Goal: Task Accomplishment & Management: Use online tool/utility

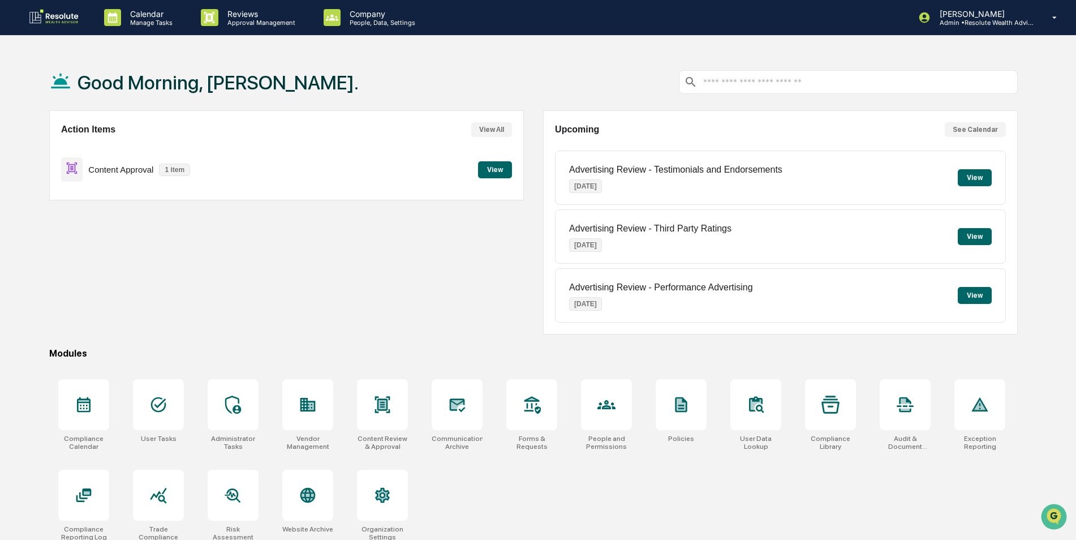
click at [495, 174] on button "View" at bounding box center [495, 169] width 34 height 17
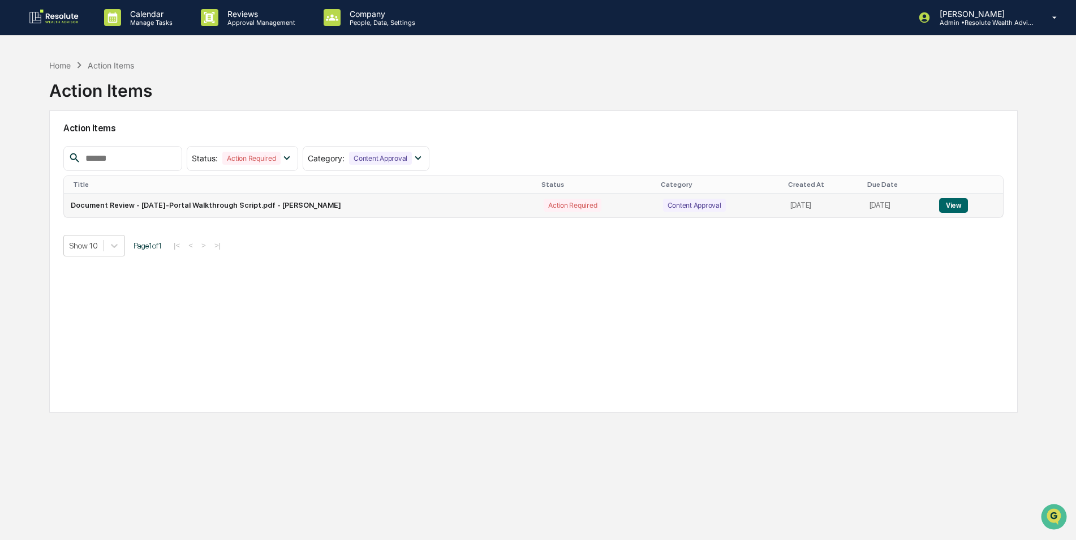
click at [957, 208] on button "View" at bounding box center [954, 205] width 29 height 15
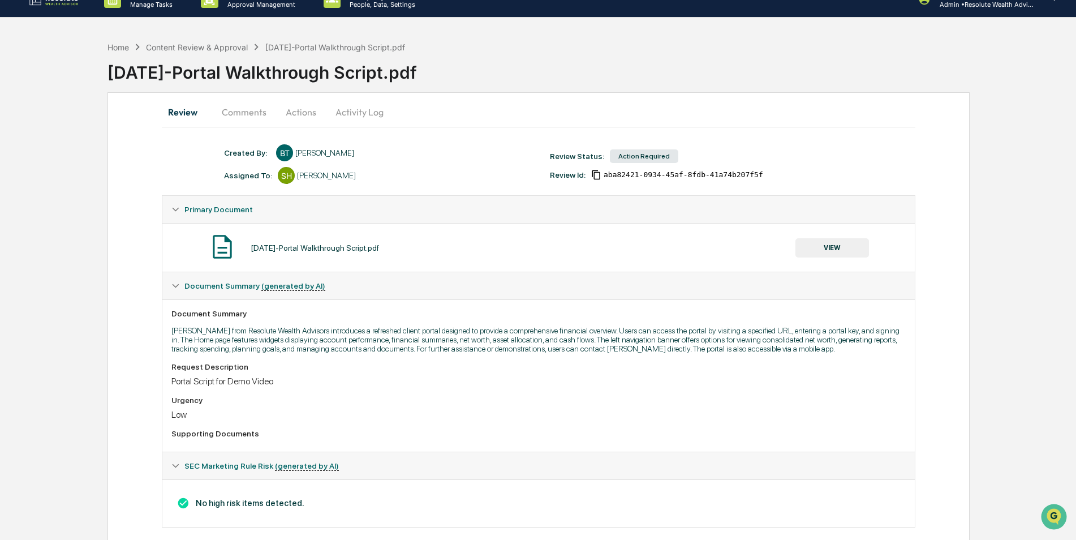
scroll to position [13, 0]
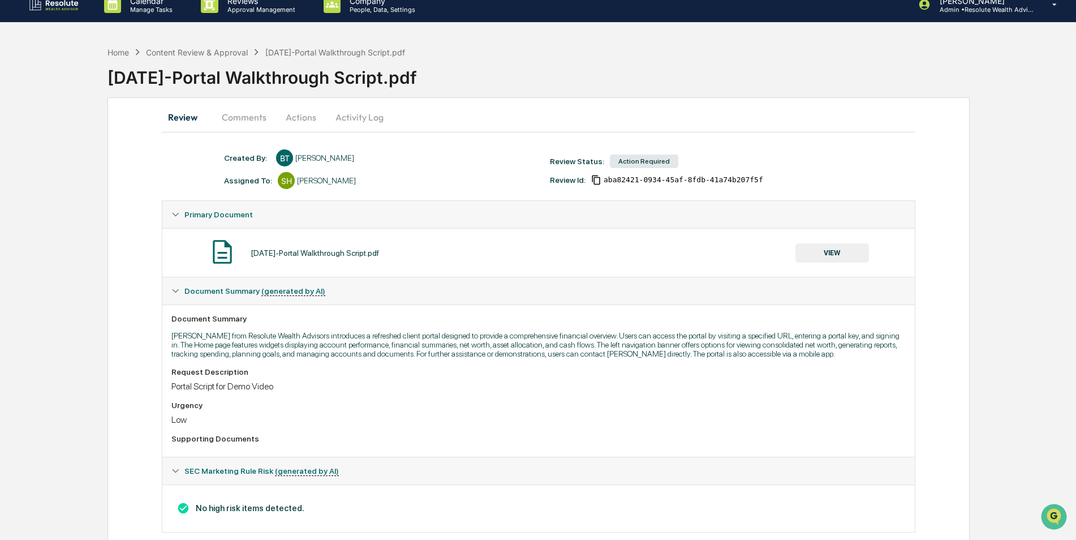
click at [834, 252] on button "VIEW" at bounding box center [833, 252] width 74 height 19
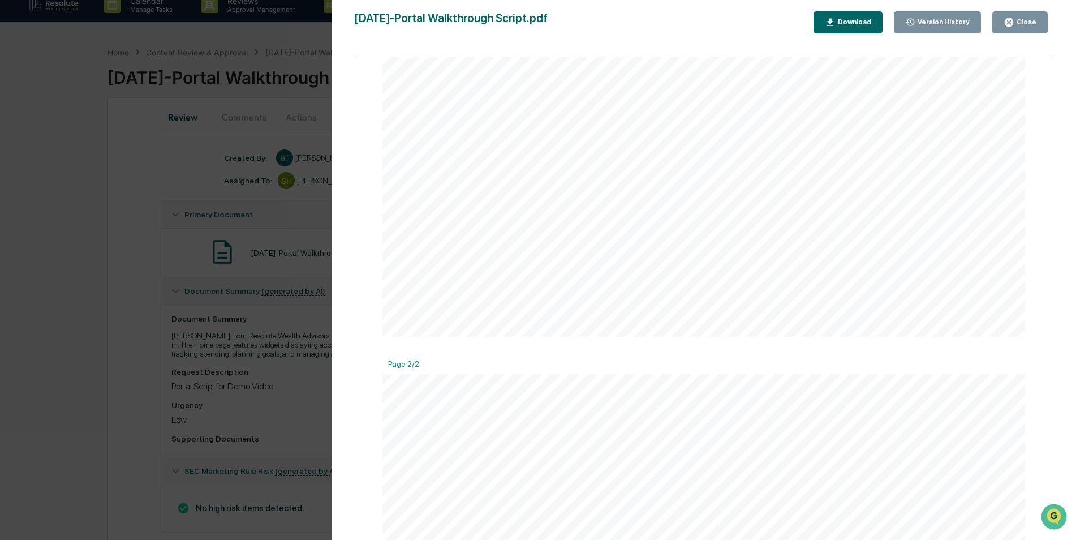
scroll to position [0, 0]
click at [1019, 26] on div "Close" at bounding box center [1026, 22] width 22 height 8
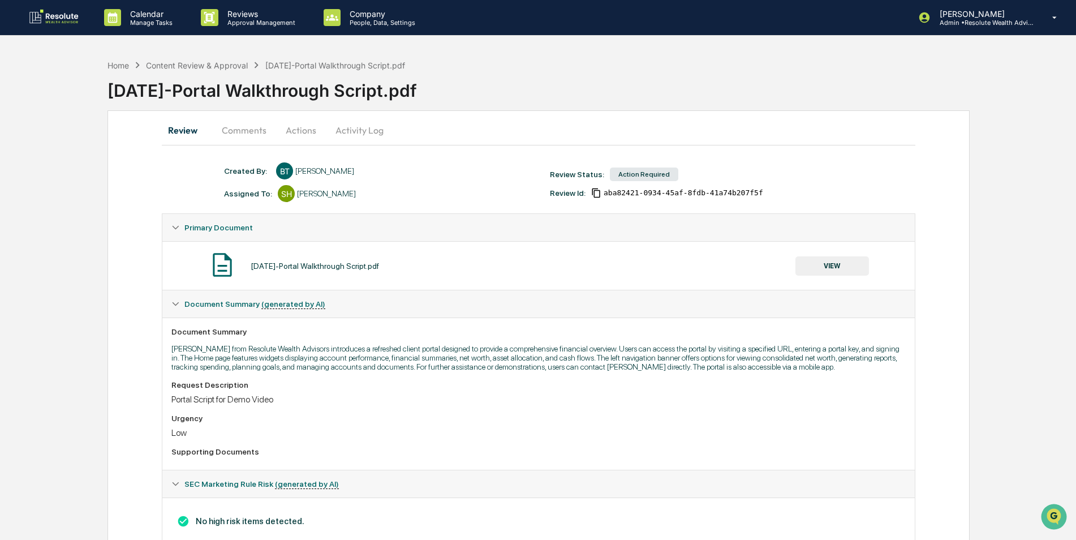
click at [297, 131] on button "Actions" at bounding box center [301, 130] width 51 height 27
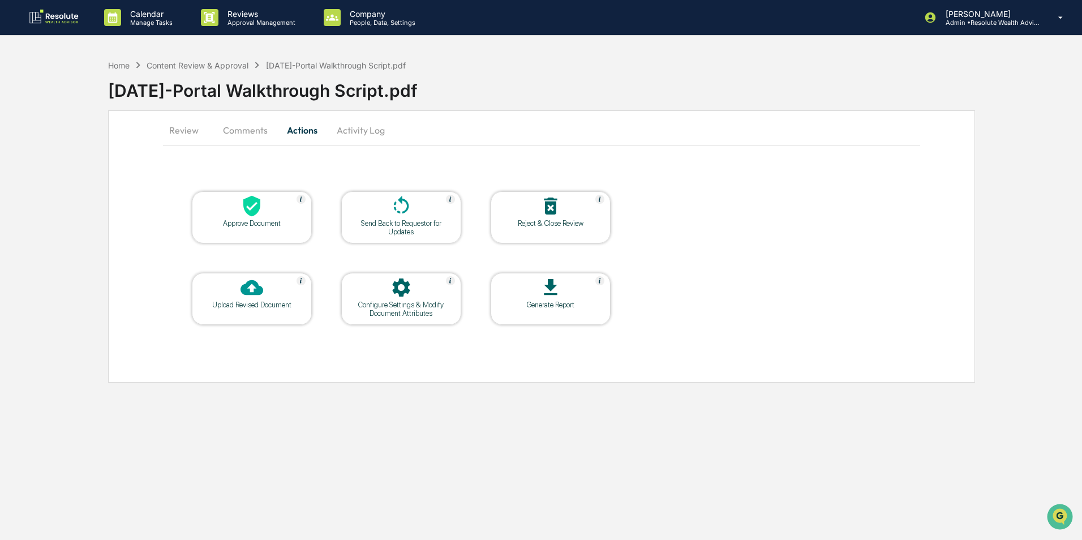
click at [237, 215] on div at bounding box center [251, 207] width 113 height 24
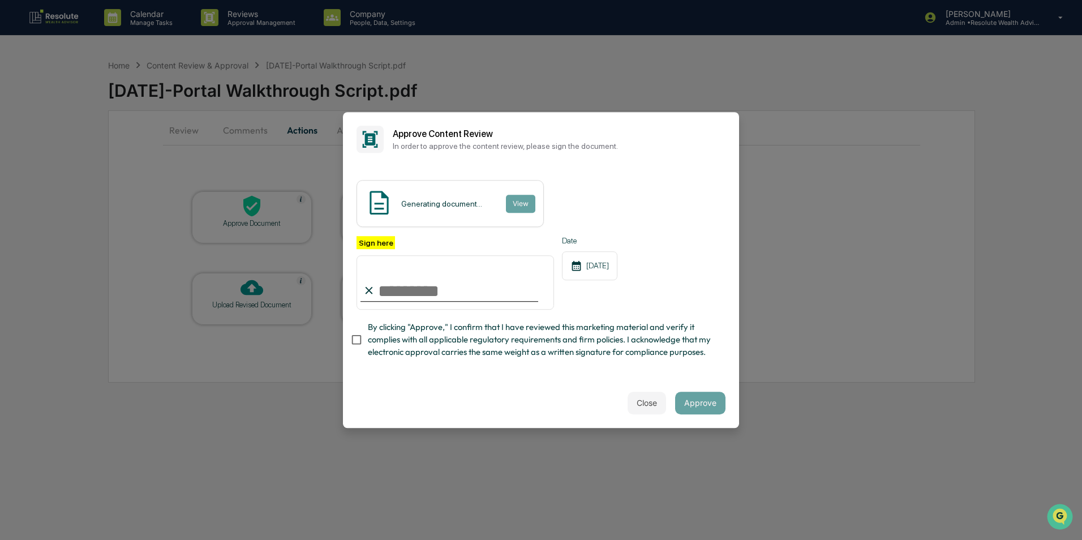
click at [400, 298] on input "Sign here" at bounding box center [456, 282] width 198 height 54
type input "**********"
click at [701, 401] on button "Approve" at bounding box center [700, 403] width 50 height 23
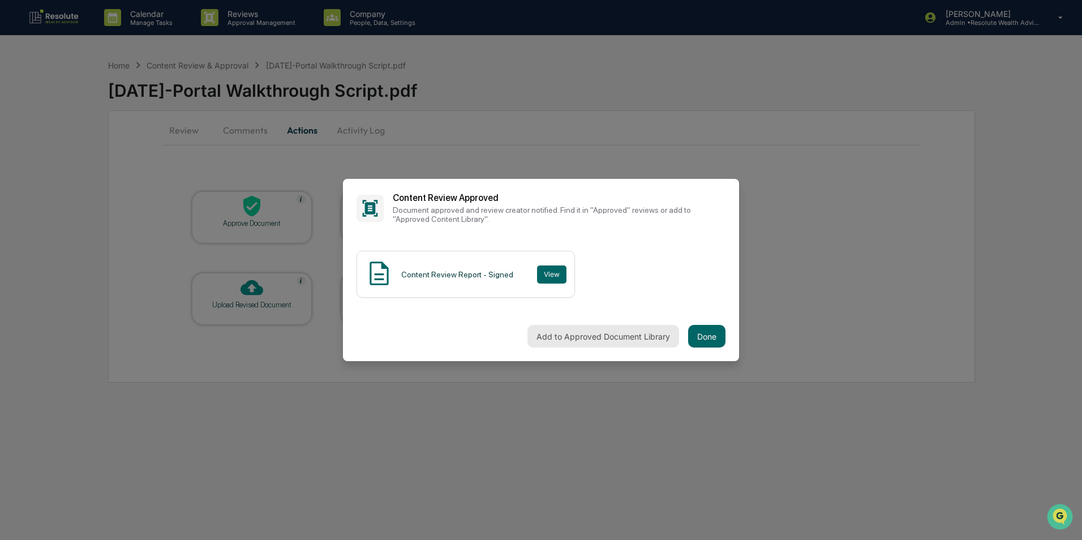
click at [573, 339] on button "Add to Approved Document Library" at bounding box center [603, 336] width 152 height 23
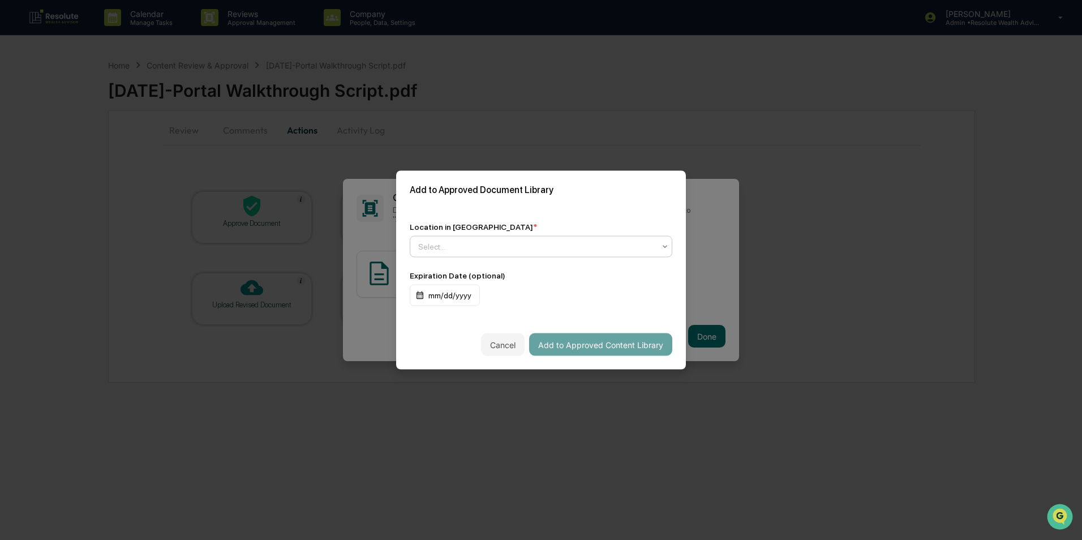
click at [564, 249] on div at bounding box center [536, 246] width 237 height 11
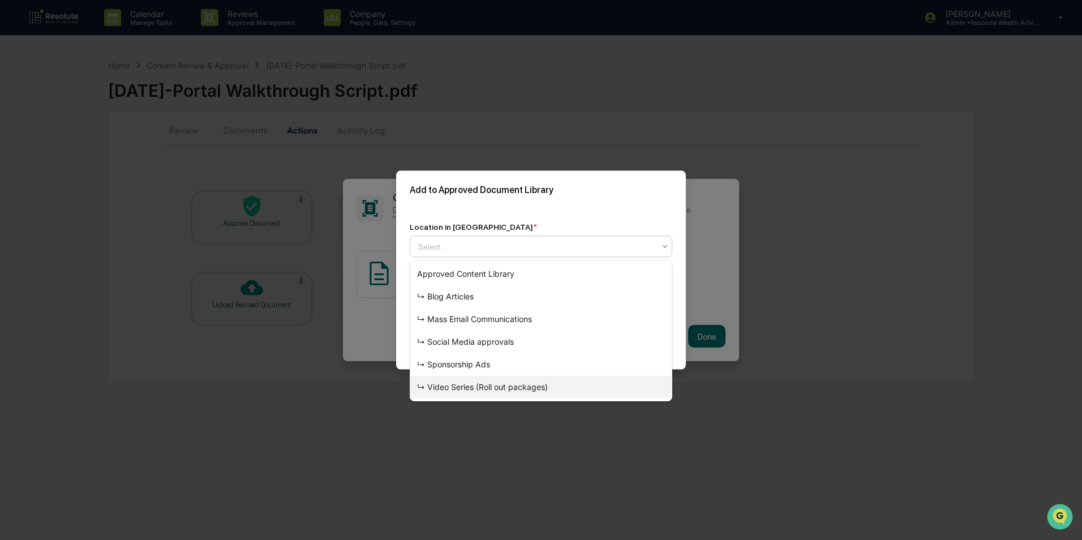
click at [485, 386] on div "↳ Video Series (Roll out packages)" at bounding box center [540, 387] width 261 height 23
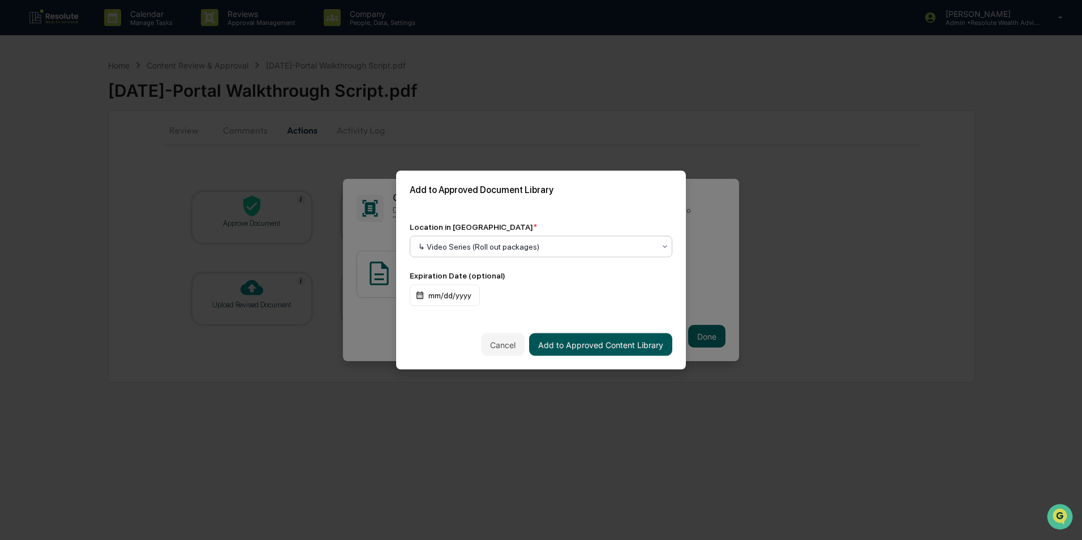
click at [611, 344] on button "Add to Approved Content Library" at bounding box center [600, 344] width 143 height 23
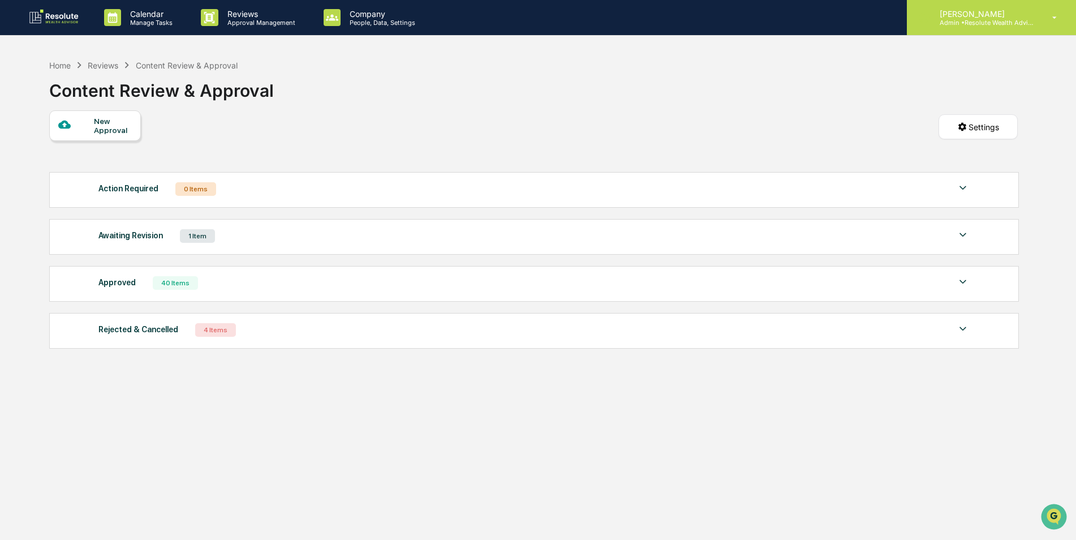
click at [950, 16] on p "[PERSON_NAME]" at bounding box center [983, 14] width 105 height 10
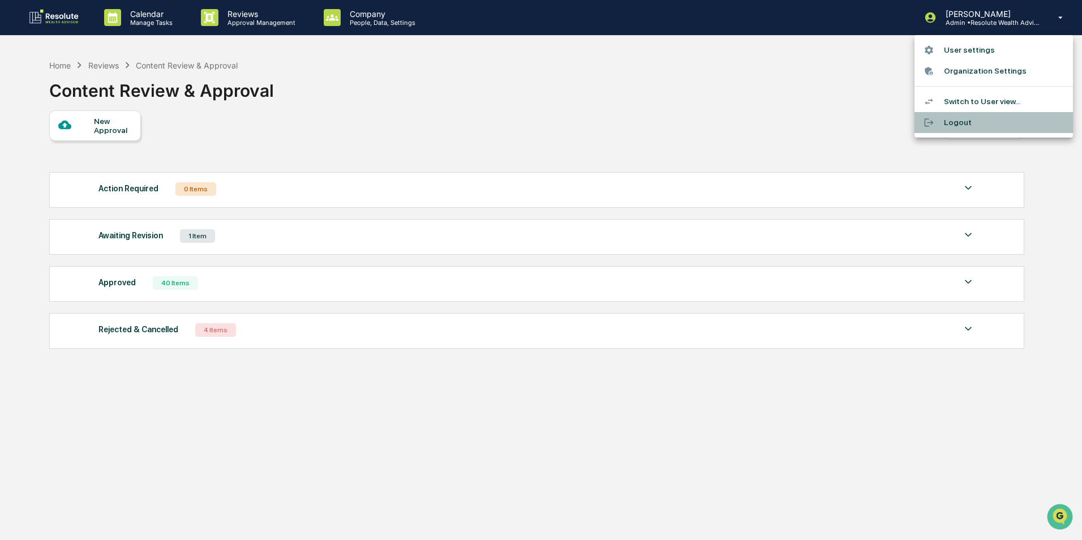
click at [956, 122] on li "Logout" at bounding box center [994, 122] width 158 height 21
